Goal: Task Accomplishment & Management: Complete application form

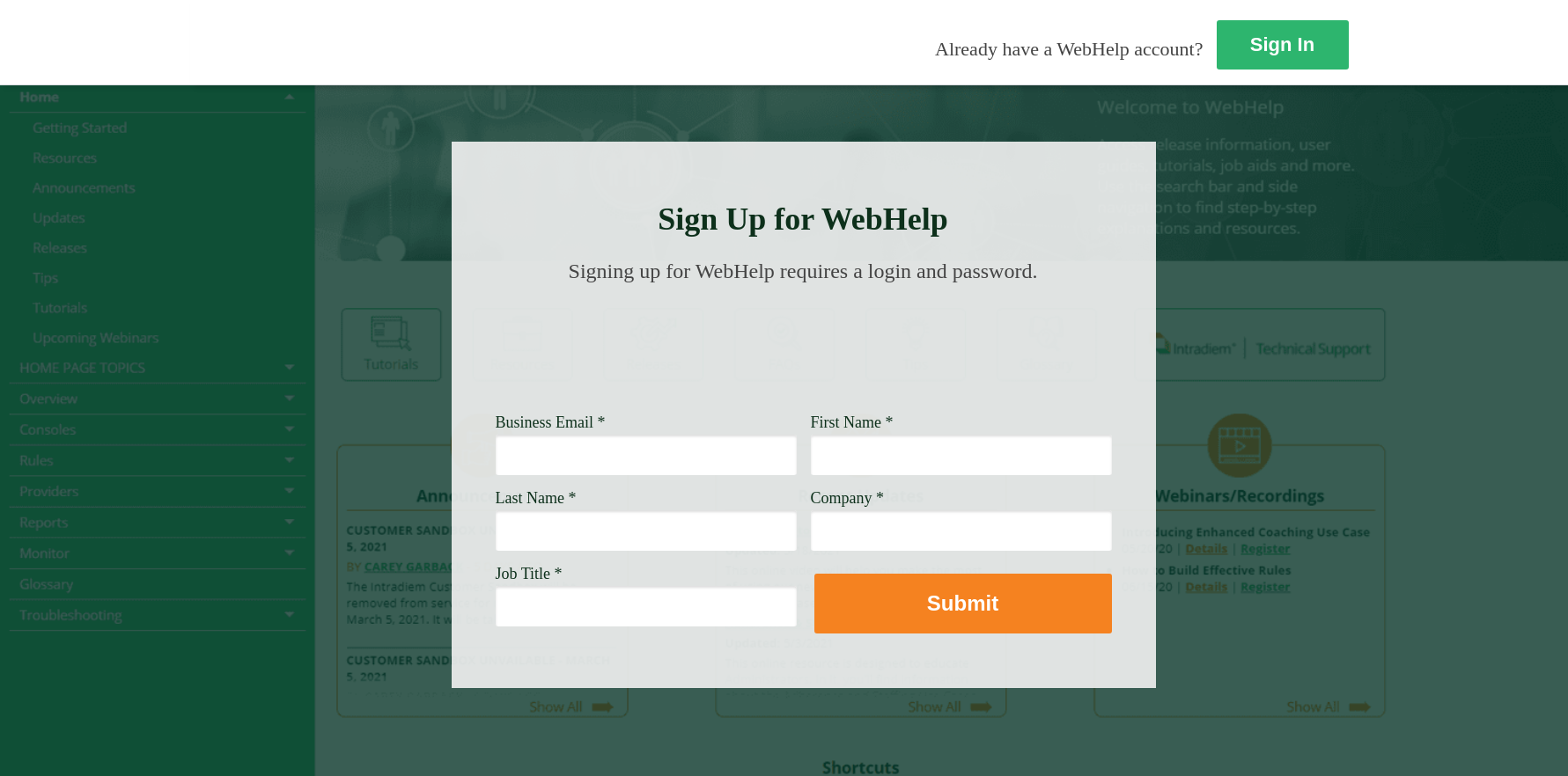
click at [496, 458] on input "Business Email *" at bounding box center [646, 455] width 301 height 40
type input "[EMAIL_ADDRESS][DOMAIN_NAME]"
type input "Ed"
type input "Reiss"
type input "Wells Fargo"
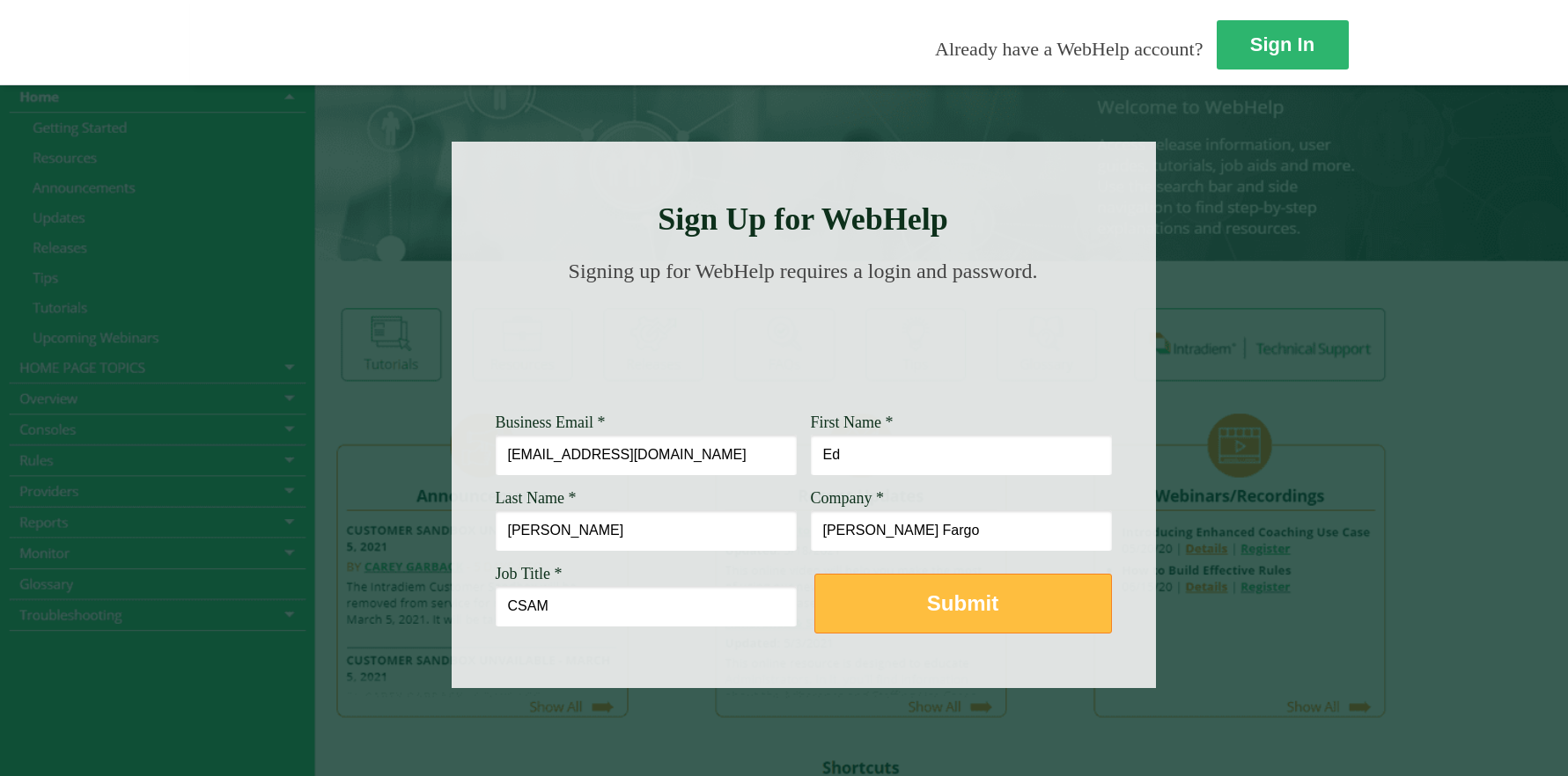
type input "CSAM"
click at [928, 596] on strong "Submit" at bounding box center [963, 603] width 71 height 23
